Goal: Transaction & Acquisition: Obtain resource

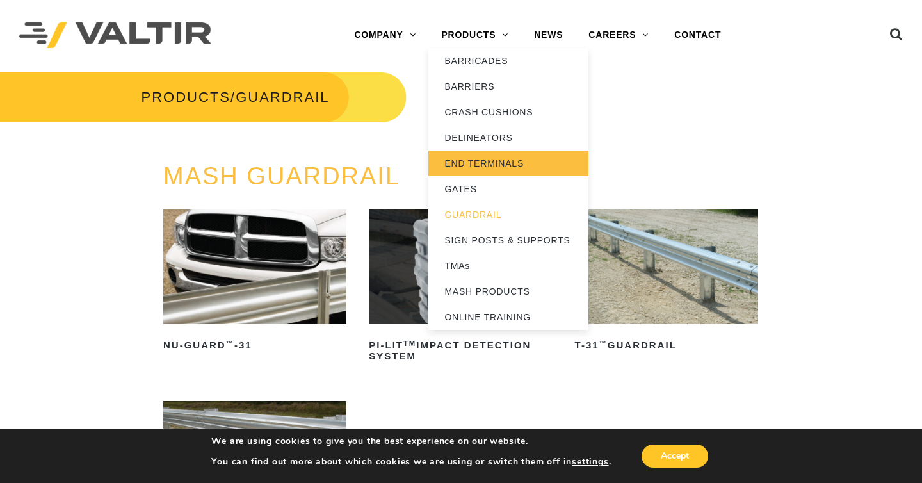
click at [495, 161] on link "END TERMINALS" at bounding box center [508, 163] width 160 height 26
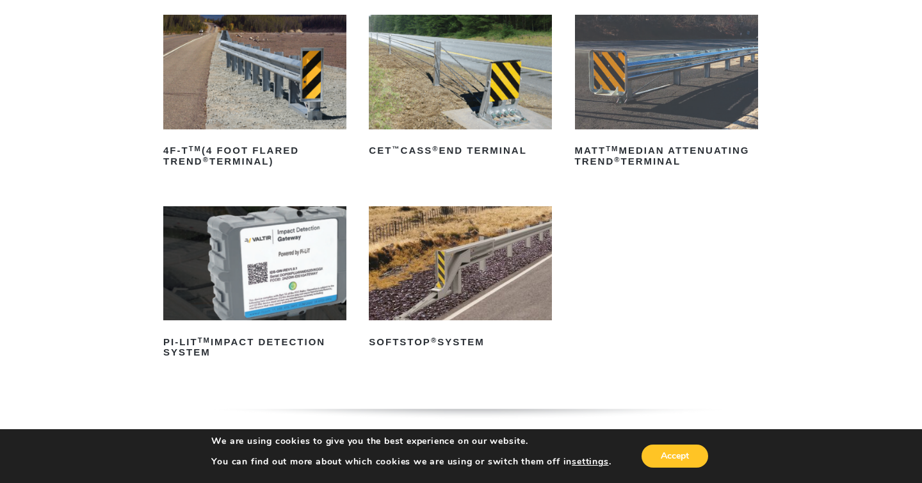
scroll to position [198, 0]
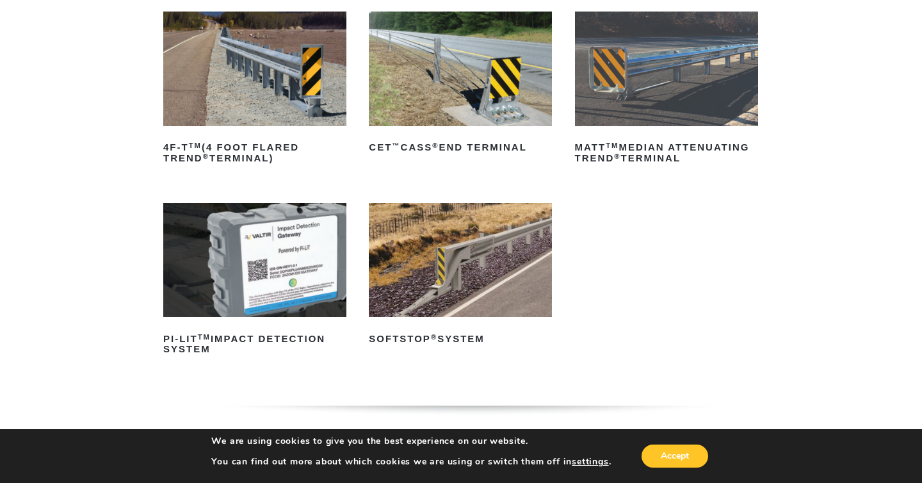
click at [473, 245] on img at bounding box center [460, 260] width 183 height 115
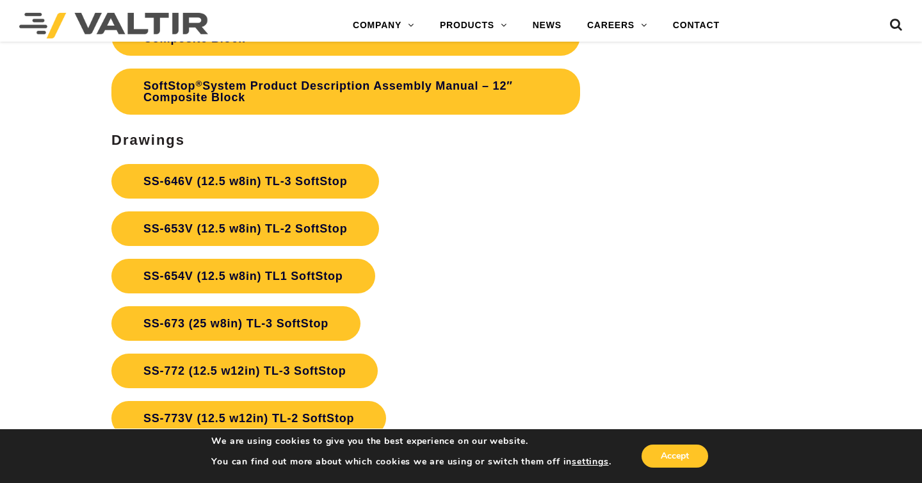
scroll to position [3861, 0]
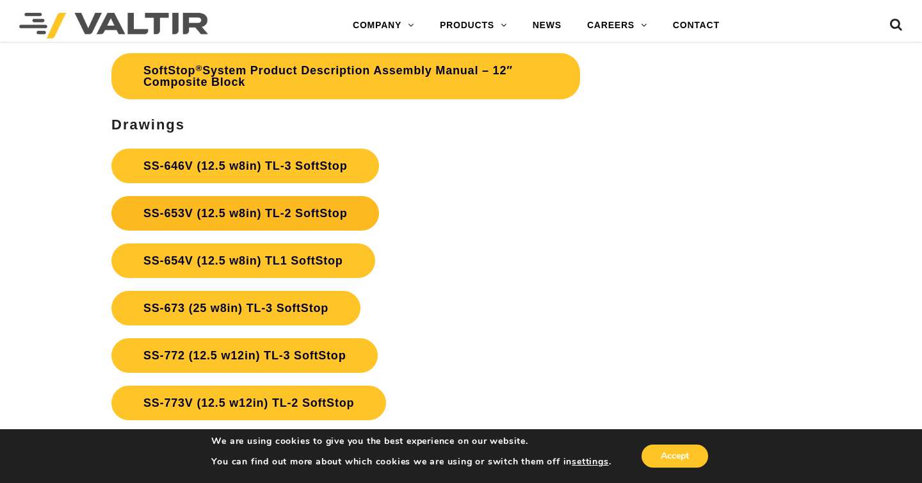
click at [311, 219] on link "SS-653V (12.5 w8in) TL-2 SoftStop" at bounding box center [245, 213] width 268 height 35
